Goal: Information Seeking & Learning: Learn about a topic

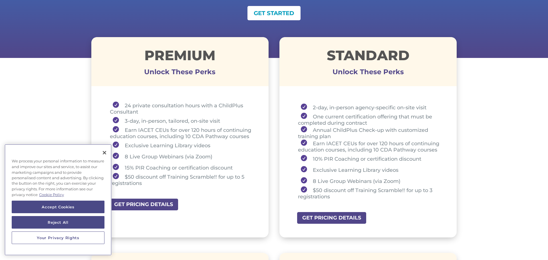
scroll to position [183, 0]
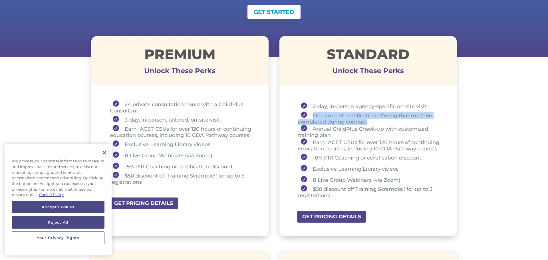
drag, startPoint x: 370, startPoint y: 121, endPoint x: 312, endPoint y: 118, distance: 57.7
click at [312, 118] on li "One current certification offering that must be completed during contract" at bounding box center [370, 118] width 144 height 13
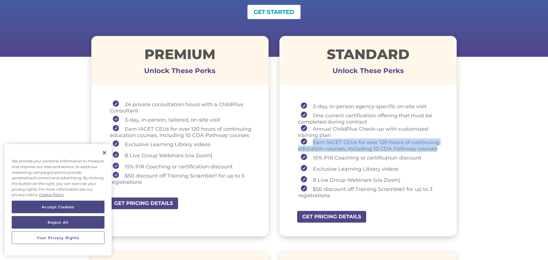
drag, startPoint x: 439, startPoint y: 149, endPoint x: 313, endPoint y: 141, distance: 126.1
click at [313, 141] on li "Earn IACET CEUs for over 120 hours of continuing education courses, including 1…" at bounding box center [370, 144] width 144 height 13
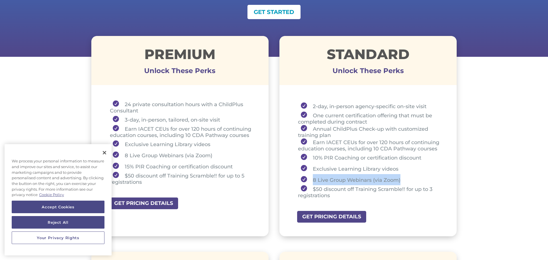
drag, startPoint x: 402, startPoint y: 178, endPoint x: 298, endPoint y: 183, distance: 104.0
click at [298, 183] on li "8 Live Group Webinars (via Zoom)" at bounding box center [370, 179] width 144 height 11
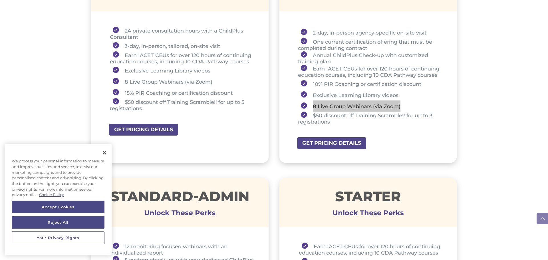
scroll to position [251, 0]
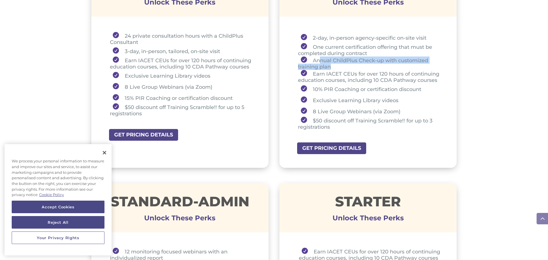
drag, startPoint x: 320, startPoint y: 59, endPoint x: 344, endPoint y: 68, distance: 26.3
click at [344, 68] on li "Annual ChildPlus Check-up with customized training plan" at bounding box center [370, 63] width 144 height 13
drag, startPoint x: 328, startPoint y: 123, endPoint x: 331, endPoint y: 127, distance: 4.5
click at [330, 125] on li "$50 discount off Training Scramble!! for up to 3 registrations" at bounding box center [370, 123] width 144 height 13
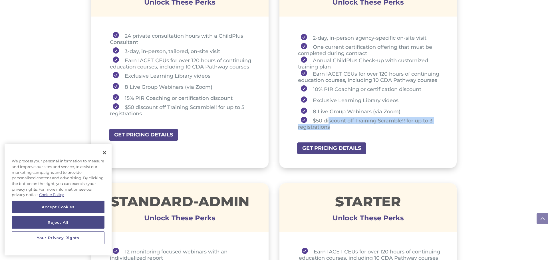
click at [333, 130] on ul "2-day, in-person agency-specific on-site visit One current certification offeri…" at bounding box center [368, 83] width 149 height 103
drag, startPoint x: 332, startPoint y: 128, endPoint x: 313, endPoint y: 121, distance: 19.6
click at [313, 121] on li "$50 discount off Training Scramble!! for up to 3 registrations" at bounding box center [370, 123] width 144 height 13
drag, startPoint x: 103, startPoint y: 154, endPoint x: 106, endPoint y: 152, distance: 3.3
click at [104, 154] on button "Close" at bounding box center [104, 152] width 13 height 13
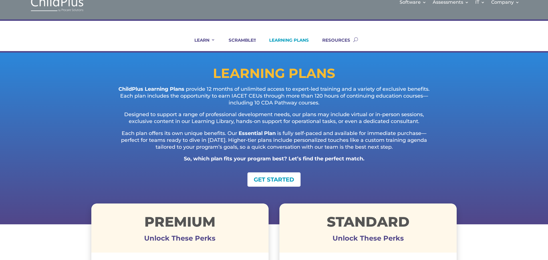
scroll to position [0, 0]
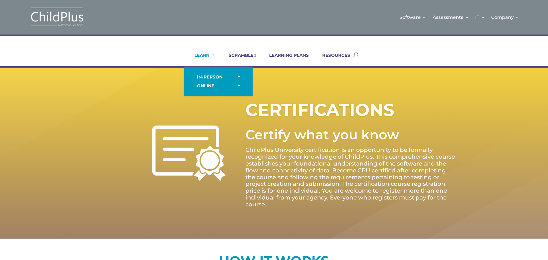
click at [213, 53] on link "LEARN" at bounding box center [201, 60] width 28 height 14
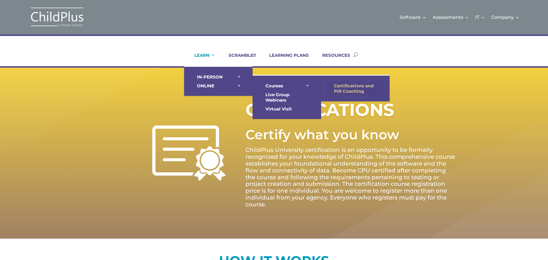
click at [343, 90] on link "Certifications and PIR Coaching" at bounding box center [355, 88] width 57 height 14
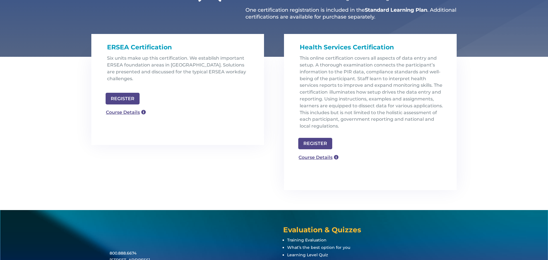
scroll to position [160, 0]
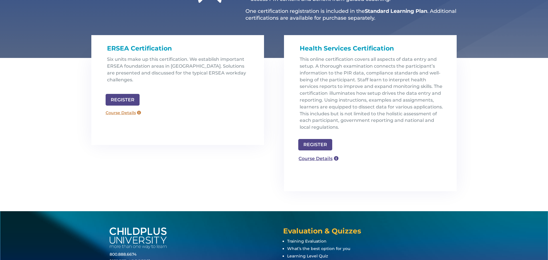
click at [134, 108] on link "Course Details" at bounding box center [123, 112] width 41 height 9
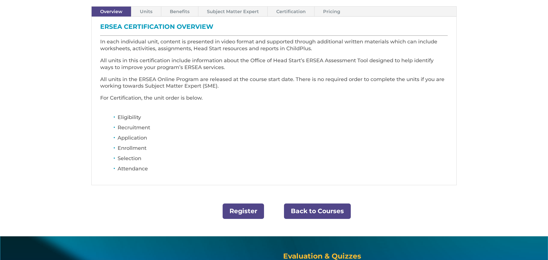
scroll to position [183, 0]
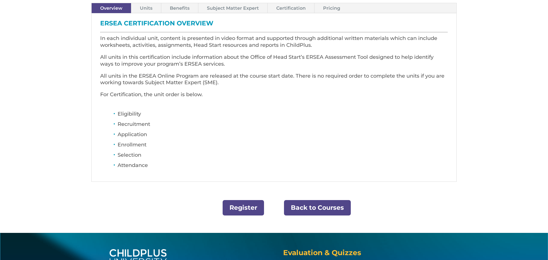
click at [146, 10] on link "Units" at bounding box center [146, 8] width 30 height 10
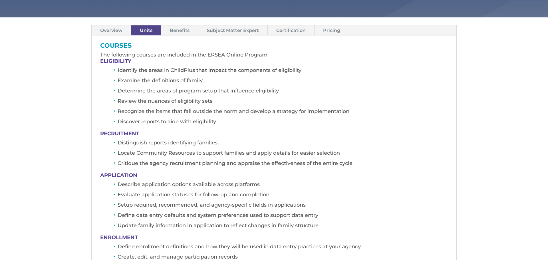
scroll to position [160, 0]
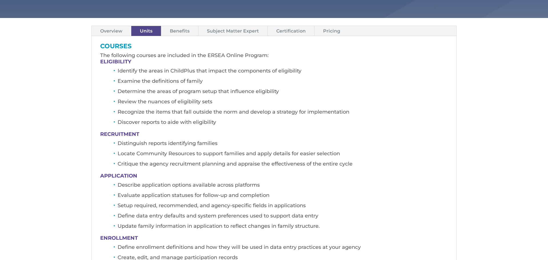
click at [181, 31] on link "Benefits" at bounding box center [179, 31] width 37 height 10
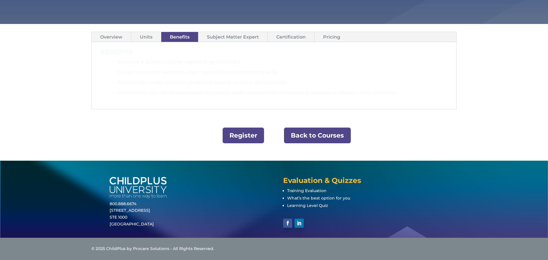
scroll to position [154, 0]
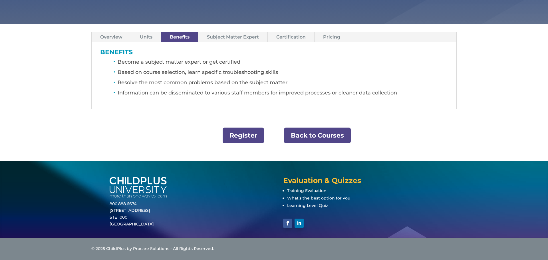
click at [220, 37] on link "Subject Matter Expert" at bounding box center [232, 37] width 69 height 10
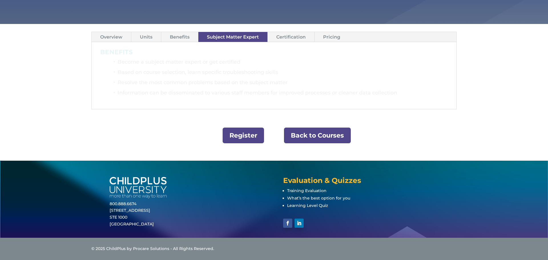
scroll to position [123, 0]
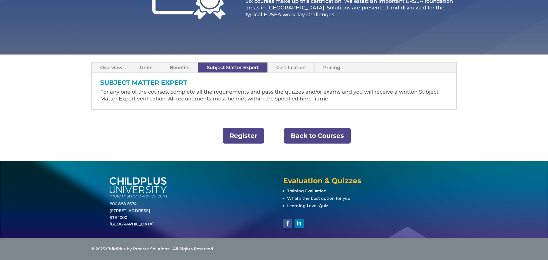
click at [287, 69] on link "Certification" at bounding box center [291, 67] width 47 height 10
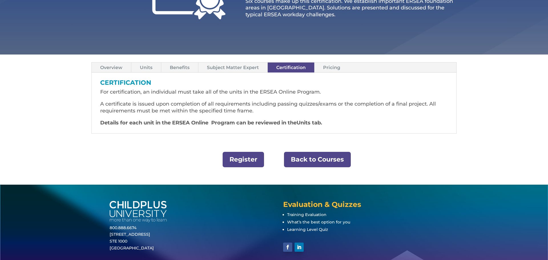
click at [344, 65] on link "Pricing" at bounding box center [331, 67] width 34 height 10
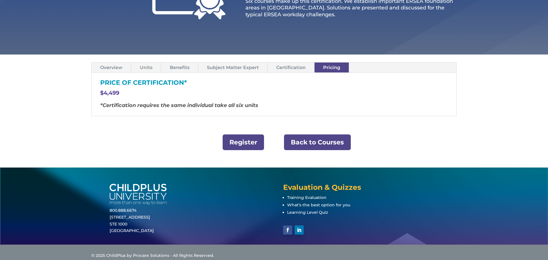
click at [252, 145] on link "Register" at bounding box center [243, 142] width 41 height 16
click at [304, 145] on link "Back to Courses" at bounding box center [317, 142] width 67 height 16
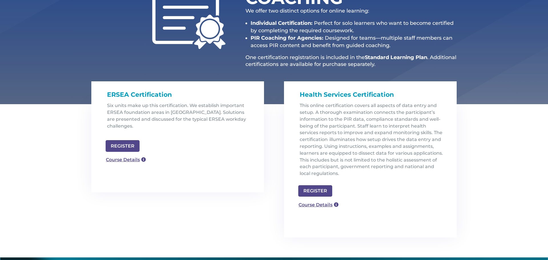
scroll to position [114, 0]
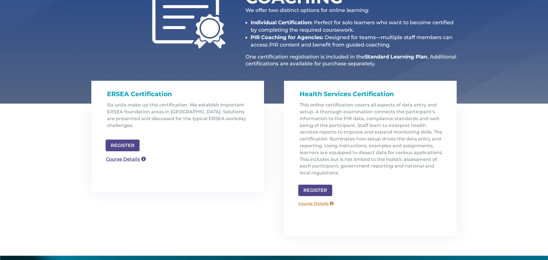
click at [315, 200] on link "Course Details" at bounding box center [315, 203] width 41 height 9
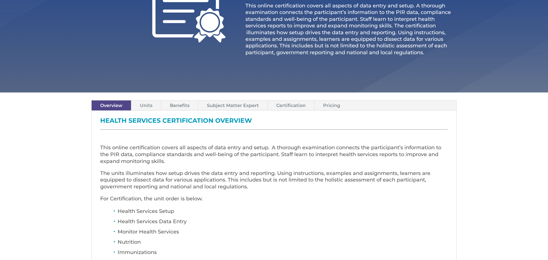
scroll to position [114, 0]
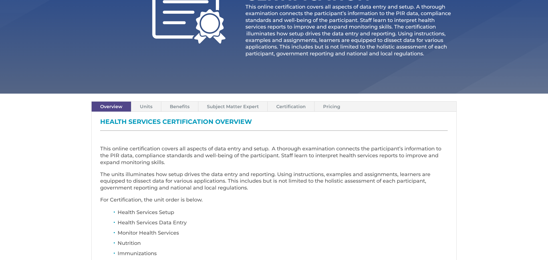
drag, startPoint x: 333, startPoint y: 108, endPoint x: 333, endPoint y: 114, distance: 5.4
click at [333, 108] on link "Pricing" at bounding box center [331, 107] width 34 height 10
